Goal: Information Seeking & Learning: Learn about a topic

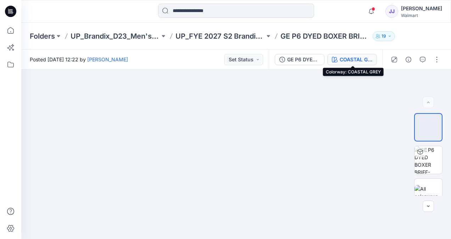
click at [360, 63] on div "COASTAL GREY" at bounding box center [356, 60] width 33 height 8
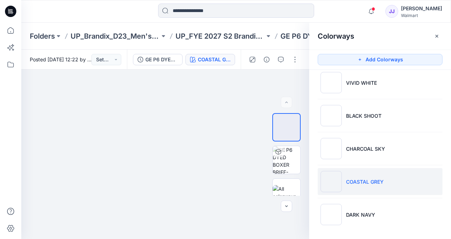
scroll to position [9, 0]
click at [211, 57] on div "COASTAL GREY" at bounding box center [214, 60] width 33 height 8
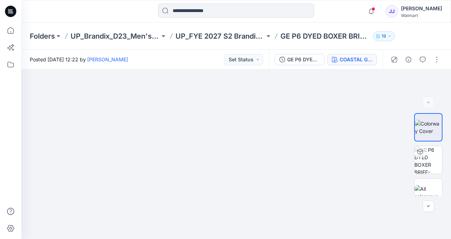
click at [211, 57] on div "Posted [DATE] 12:22 by [PERSON_NAME] Status" at bounding box center [145, 60] width 248 height 20
click at [338, 58] on icon "button" at bounding box center [335, 60] width 6 height 6
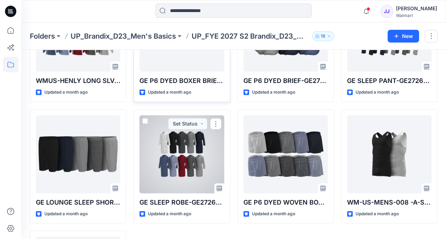
scroll to position [92, 0]
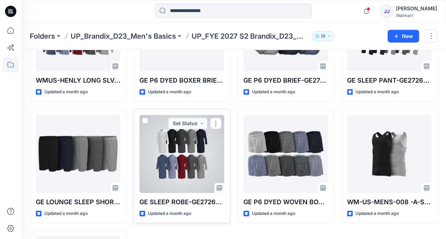
click at [185, 149] on div at bounding box center [181, 154] width 84 height 78
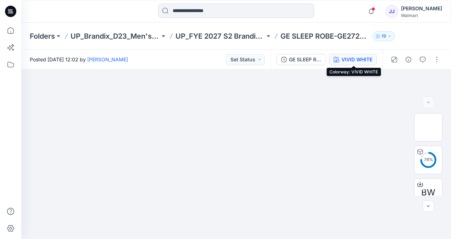
click at [353, 57] on div "VIVID WHITE" at bounding box center [357, 60] width 31 height 8
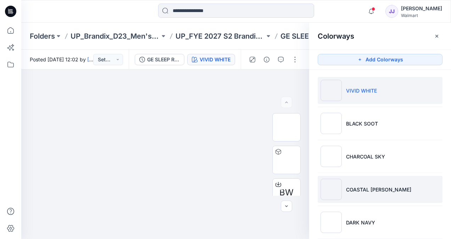
click at [332, 185] on img at bounding box center [331, 189] width 21 height 21
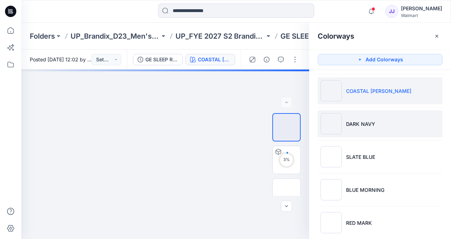
scroll to position [99, 0]
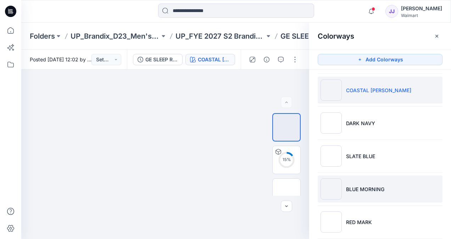
click at [336, 190] on img at bounding box center [331, 188] width 21 height 21
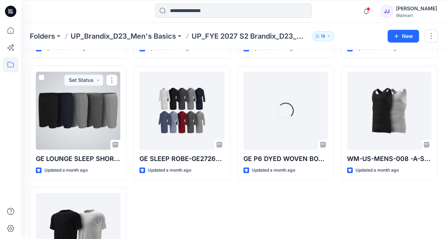
scroll to position [135, 0]
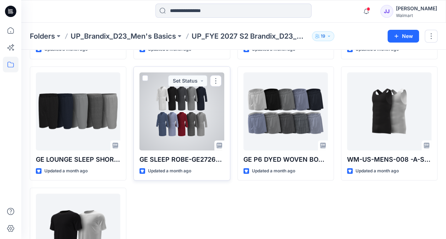
click at [195, 133] on div at bounding box center [181, 111] width 84 height 78
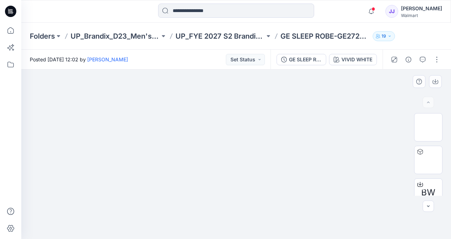
scroll to position [43, 0]
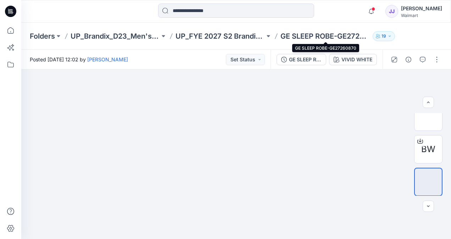
click at [326, 39] on p "GE SLEEP ROBE-GE27260870" at bounding box center [325, 36] width 89 height 10
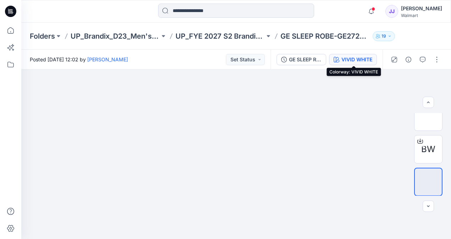
click at [343, 60] on div "VIVID WHITE" at bounding box center [357, 60] width 31 height 8
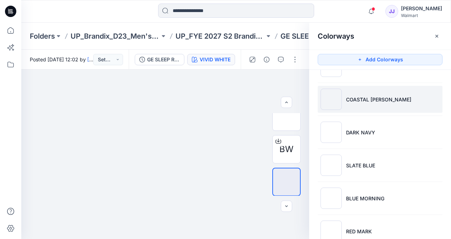
scroll to position [92, 0]
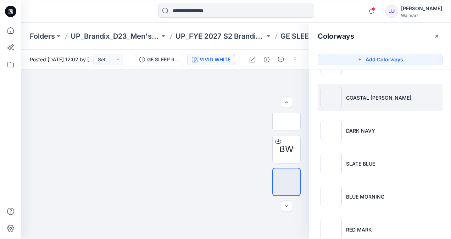
click at [369, 193] on p "BLUE MORNING" at bounding box center [365, 196] width 38 height 7
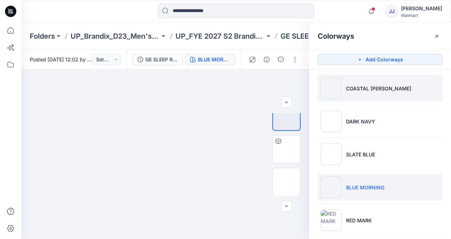
scroll to position [102, 0]
